Goal: Information Seeking & Learning: Learn about a topic

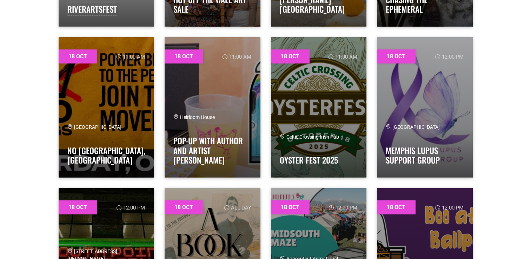
scroll to position [4773, 0]
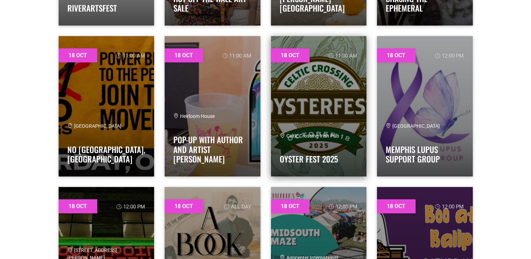
drag, startPoint x: 317, startPoint y: 132, endPoint x: 299, endPoint y: 100, distance: 36.1
click at [299, 100] on link at bounding box center [319, 106] width 96 height 140
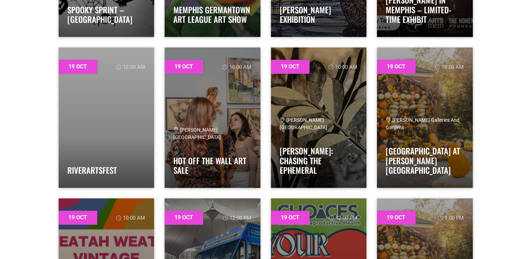
scroll to position [5970, 0]
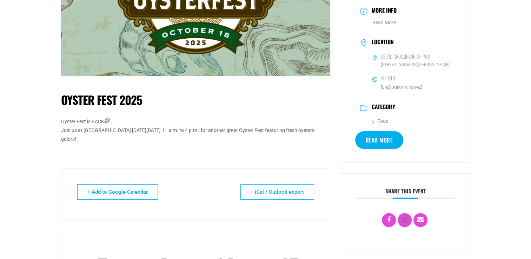
scroll to position [121, 0]
